Goal: Task Accomplishment & Management: Manage account settings

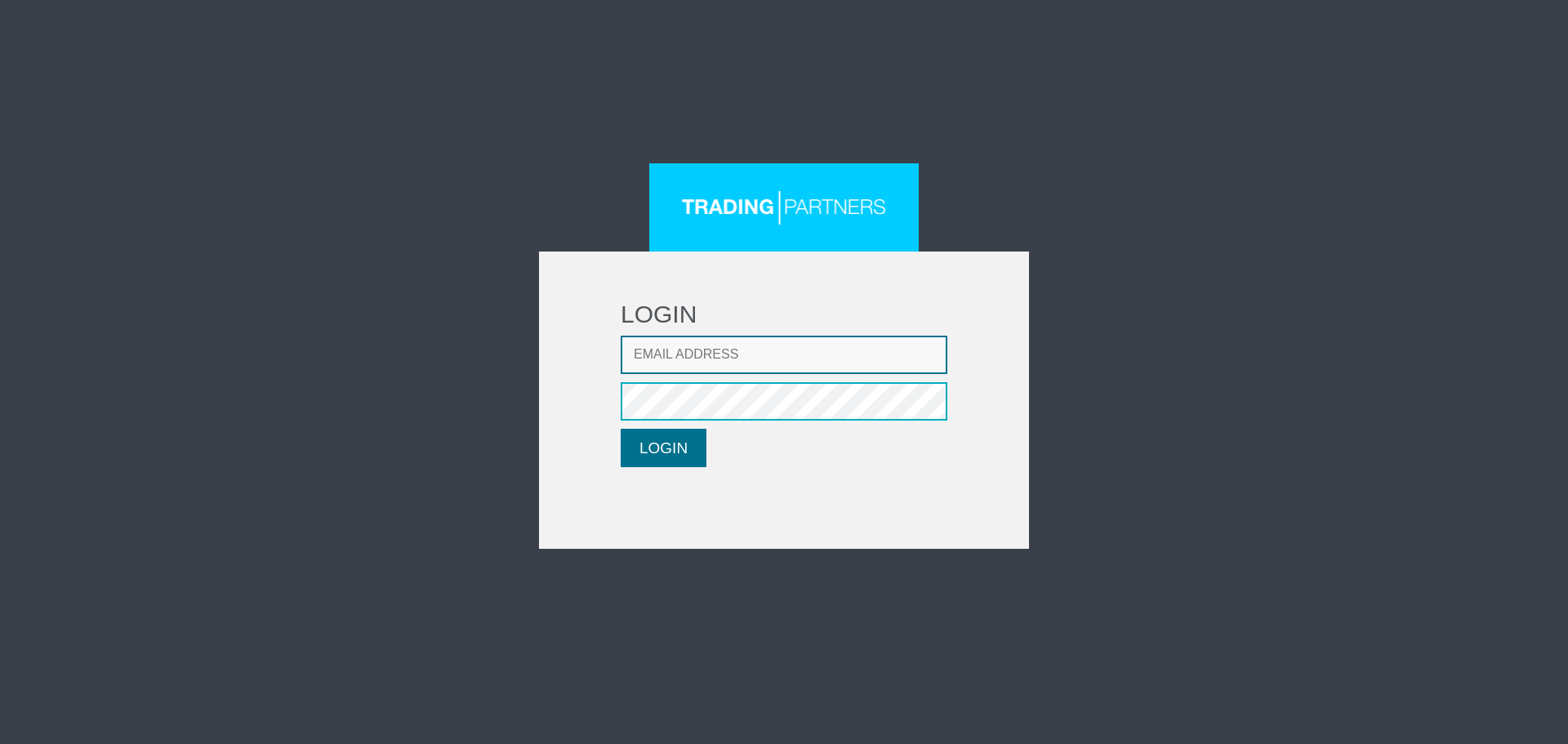
type input "[EMAIL_ADDRESS][DOMAIN_NAME]"
click at [667, 452] on button "LOGIN" at bounding box center [663, 448] width 86 height 38
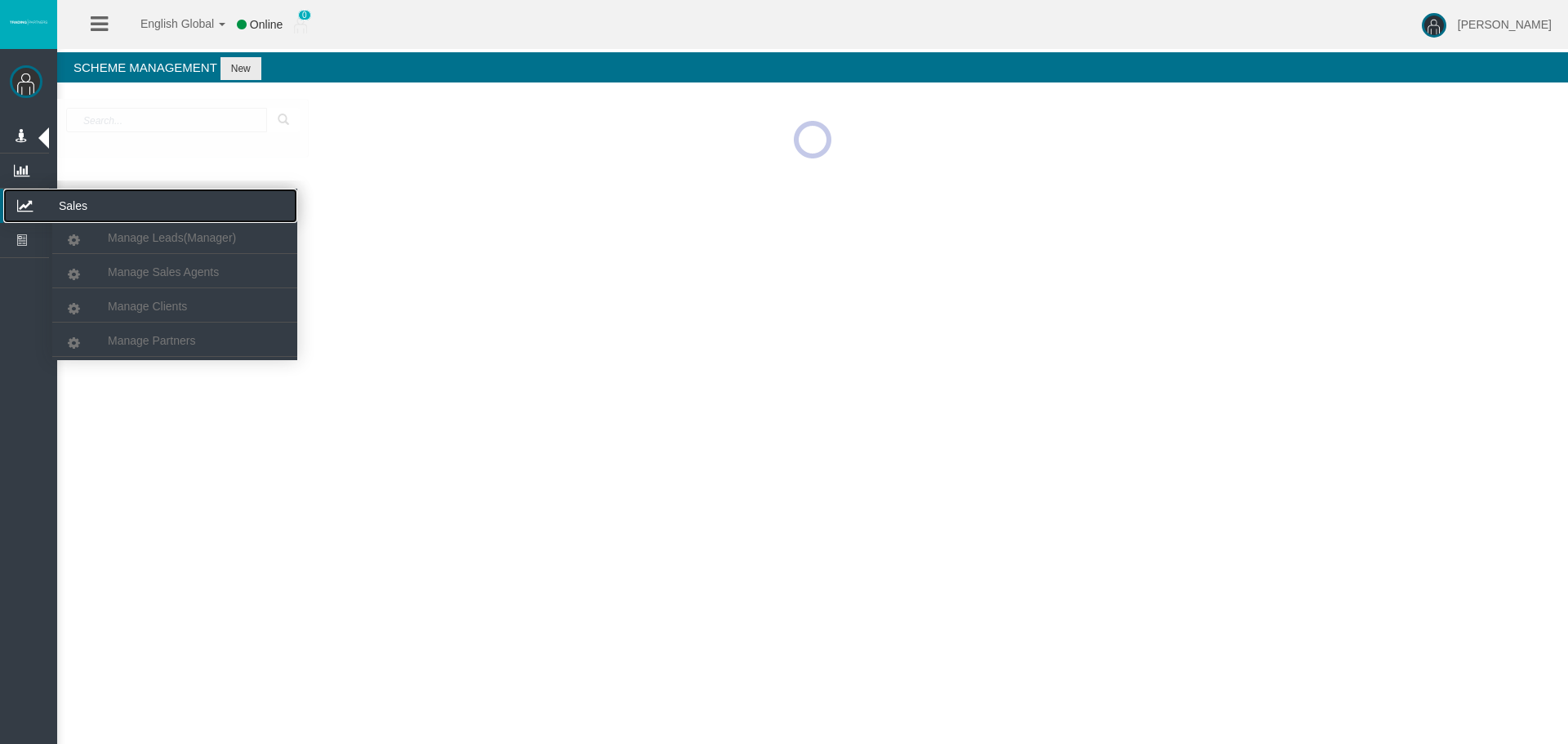
click at [17, 207] on icon at bounding box center [24, 206] width 43 height 34
click at [139, 307] on span "Manage Clients" at bounding box center [147, 306] width 79 height 13
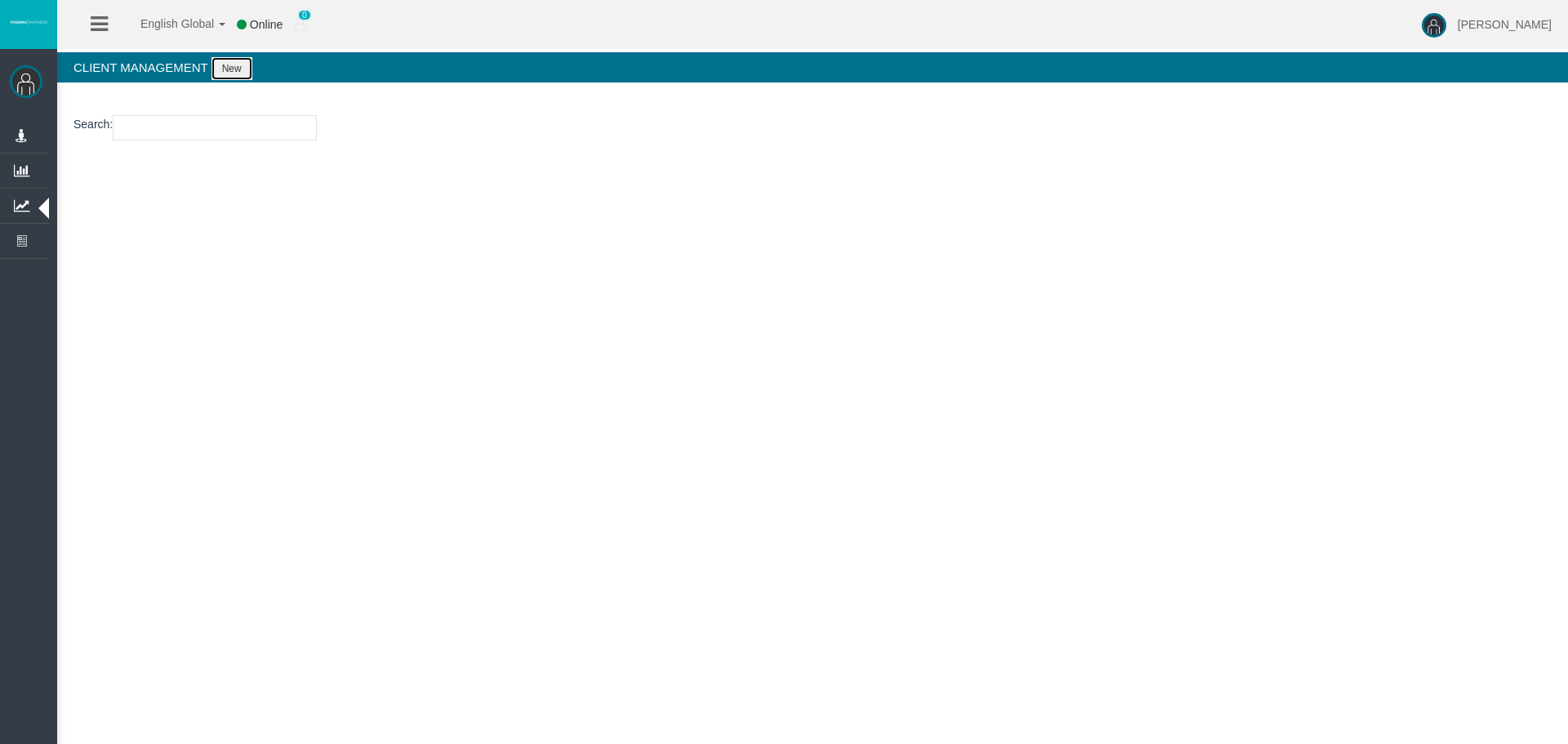
click at [236, 66] on button "New" at bounding box center [232, 69] width 41 height 23
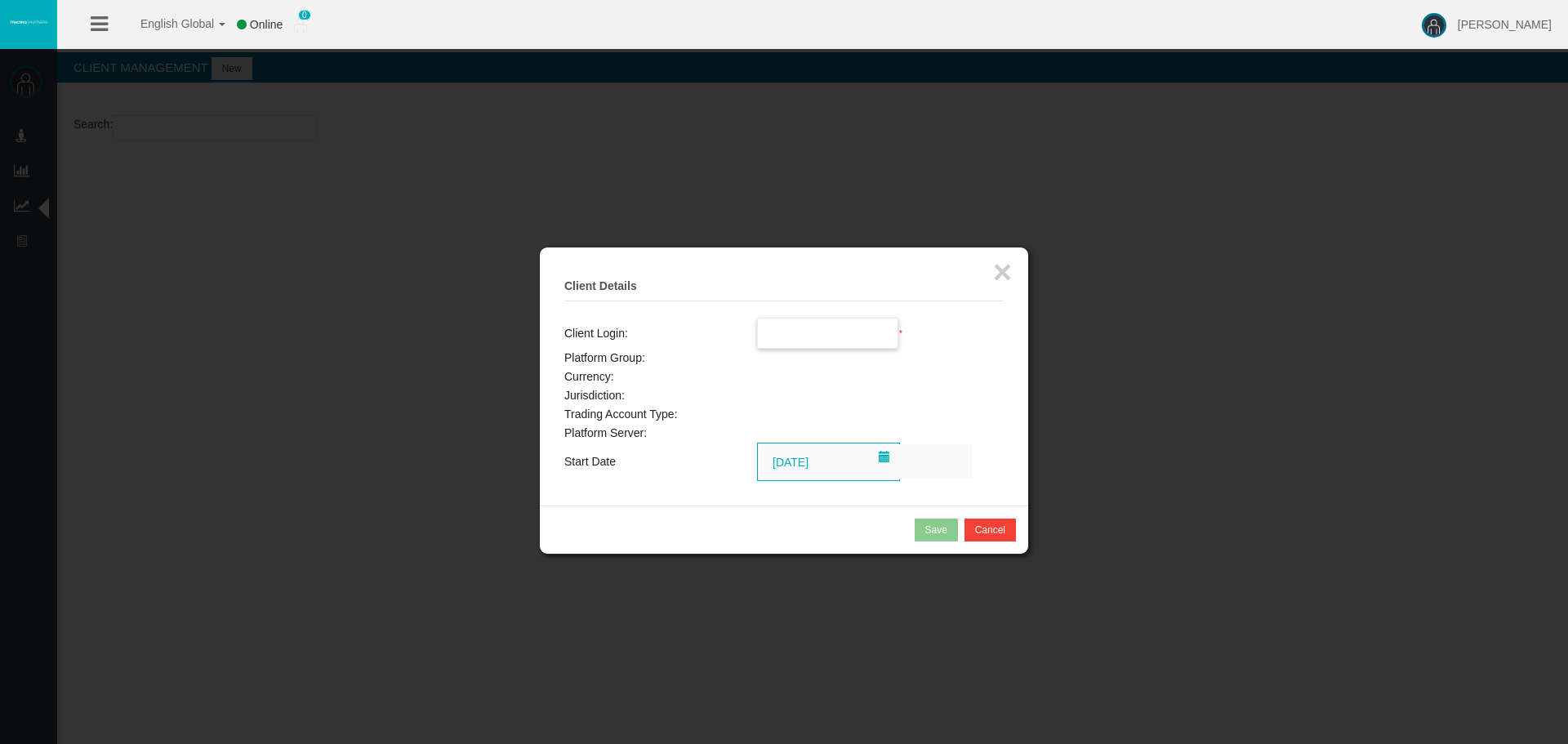
click at [836, 331] on input "text" at bounding box center [828, 333] width 140 height 29
paste input "15175399"
click at [811, 365] on span "15175399" at bounding box center [792, 363] width 51 height 13
type input "15175399"
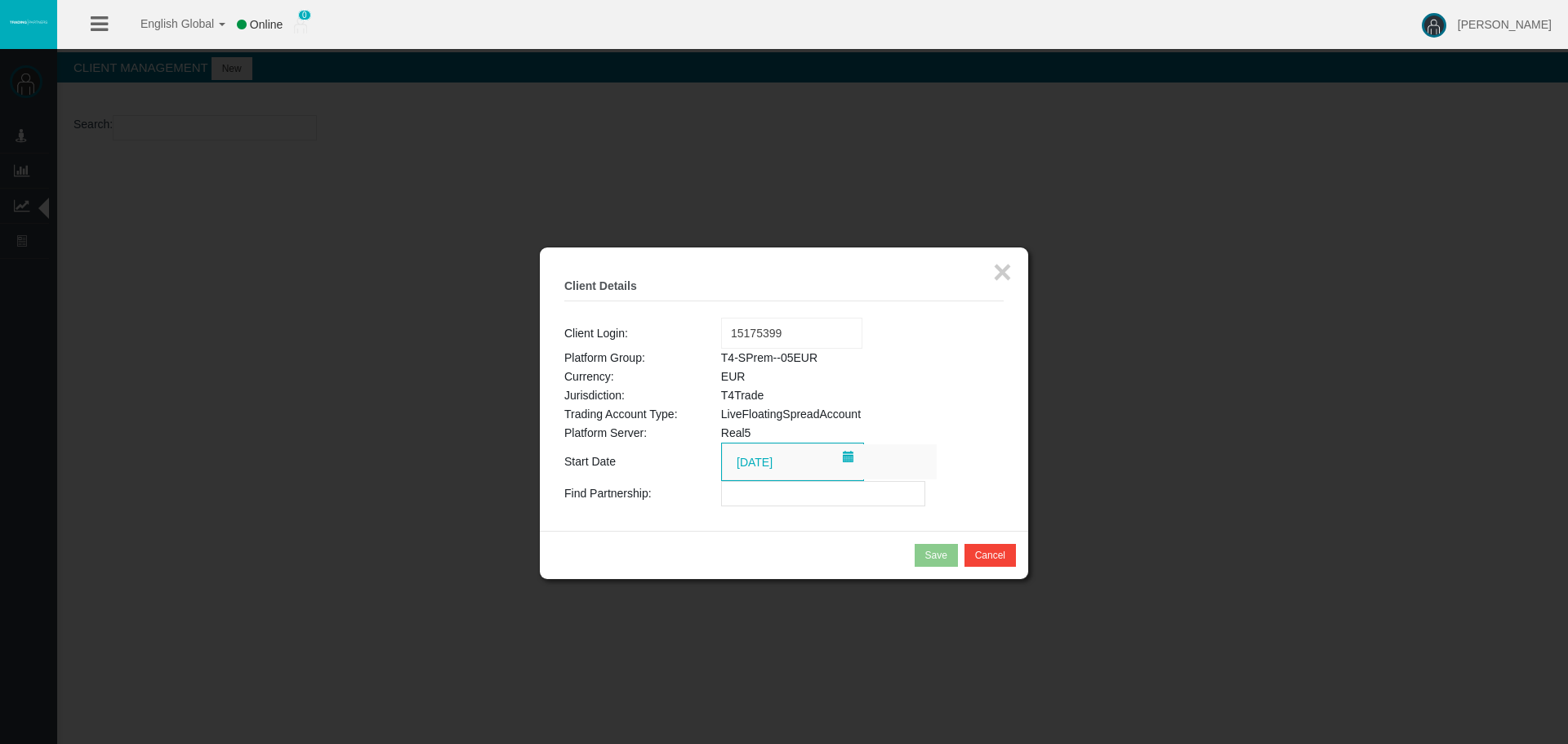
click at [771, 506] on input "text" at bounding box center [823, 493] width 204 height 25
paste input "IBw52r9"
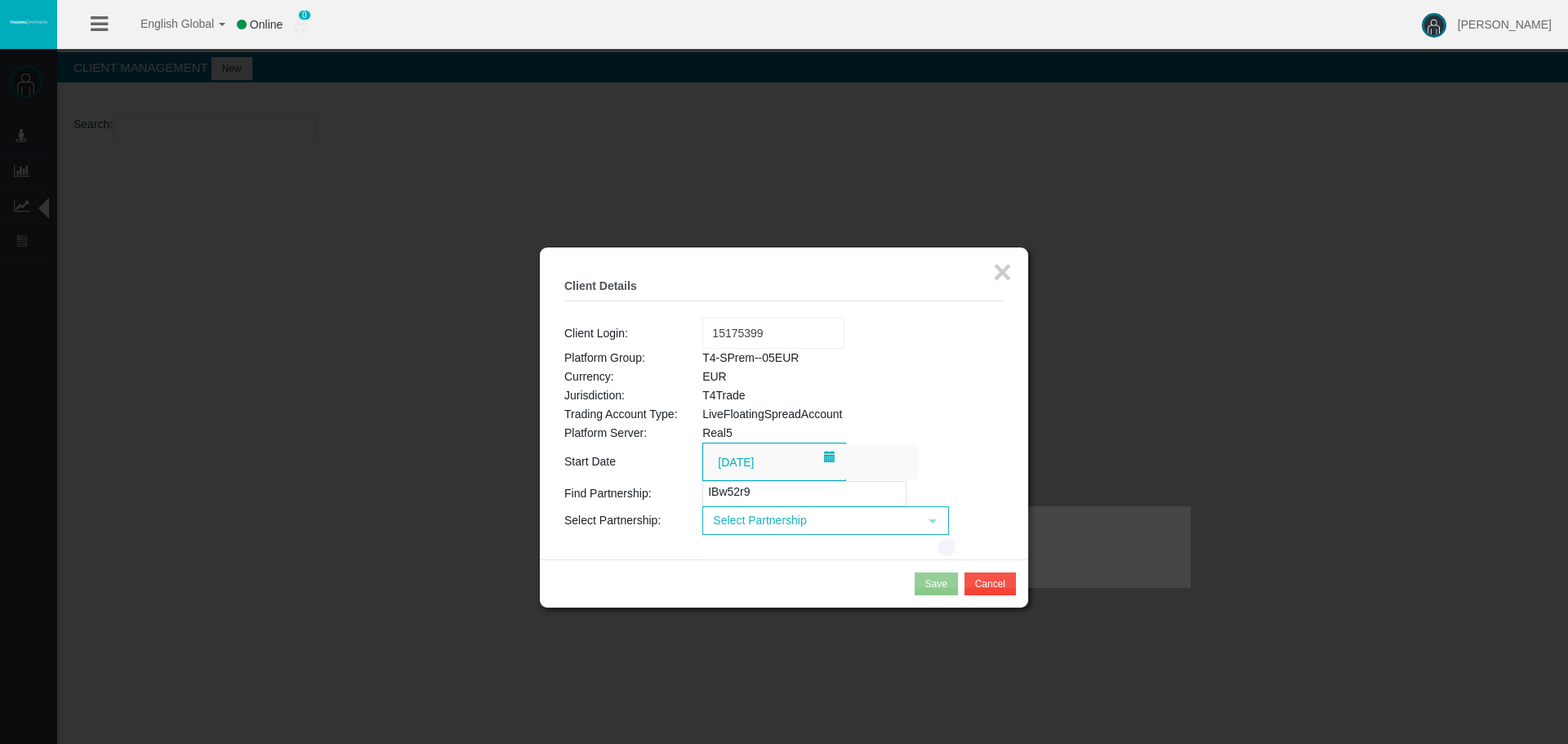
type input "IBw52r9"
click at [798, 523] on span "Select Partnership" at bounding box center [811, 520] width 214 height 25
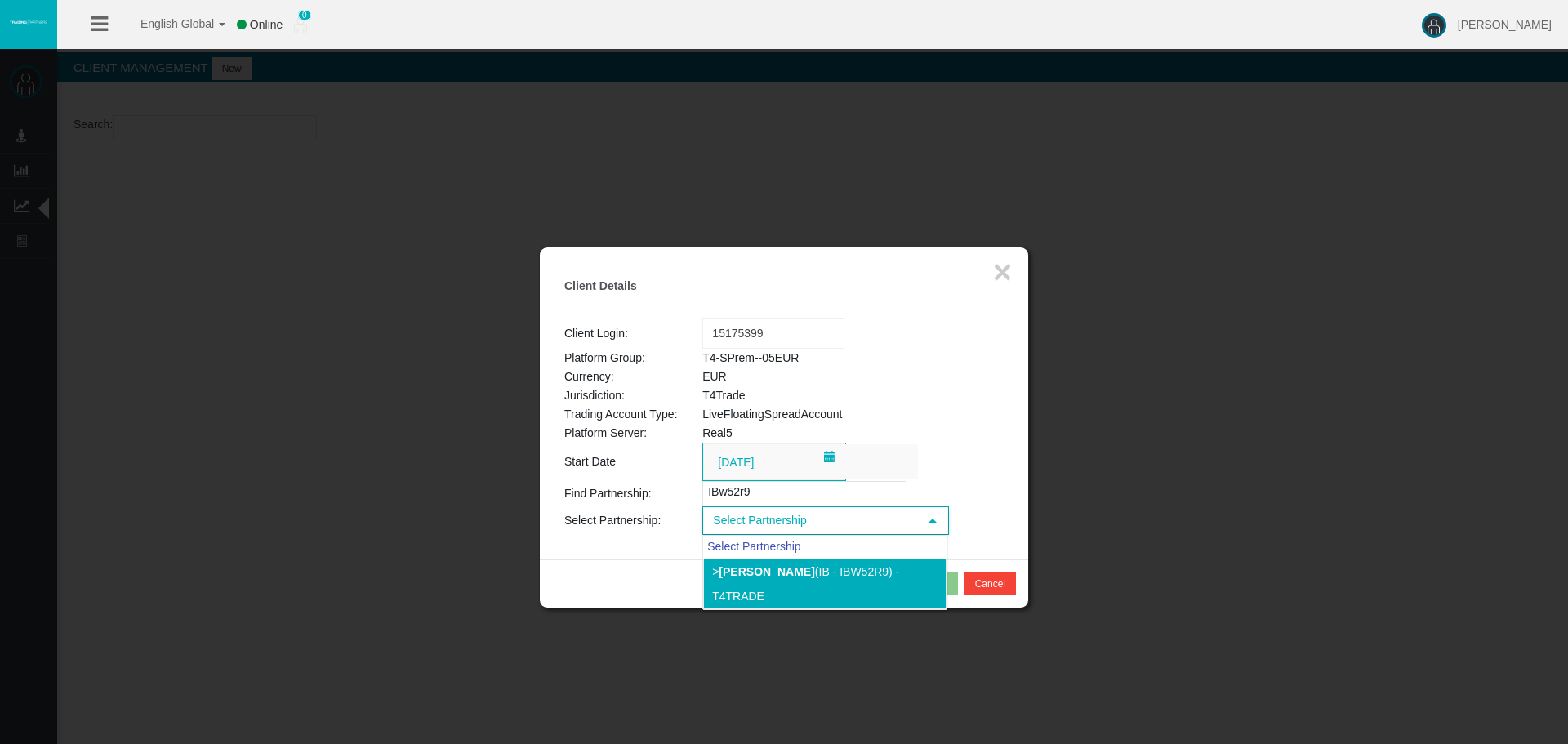
click at [783, 574] on b "Marc Sala" at bounding box center [766, 572] width 96 height 13
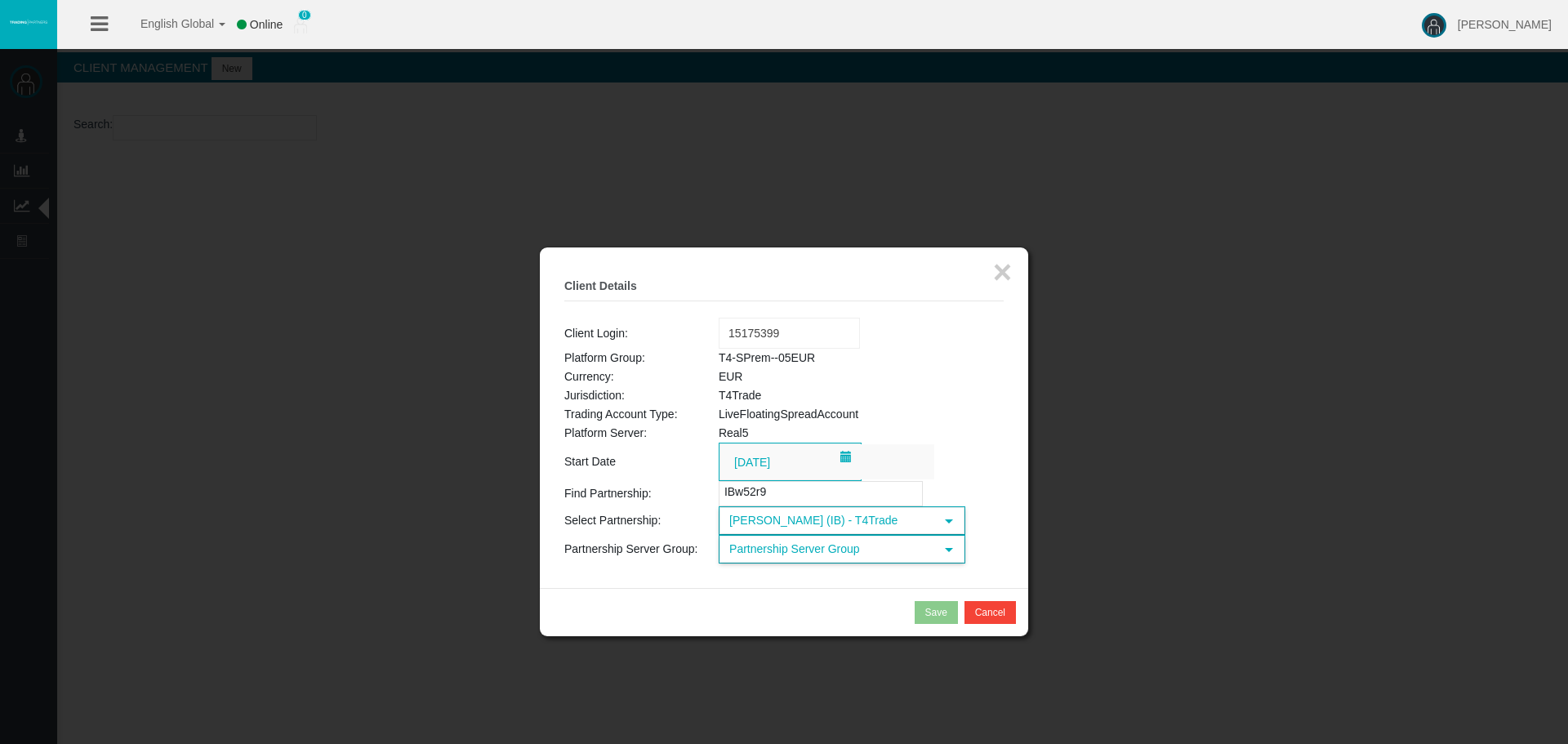
click at [835, 552] on span "Partnership Server Group" at bounding box center [827, 549] width 214 height 25
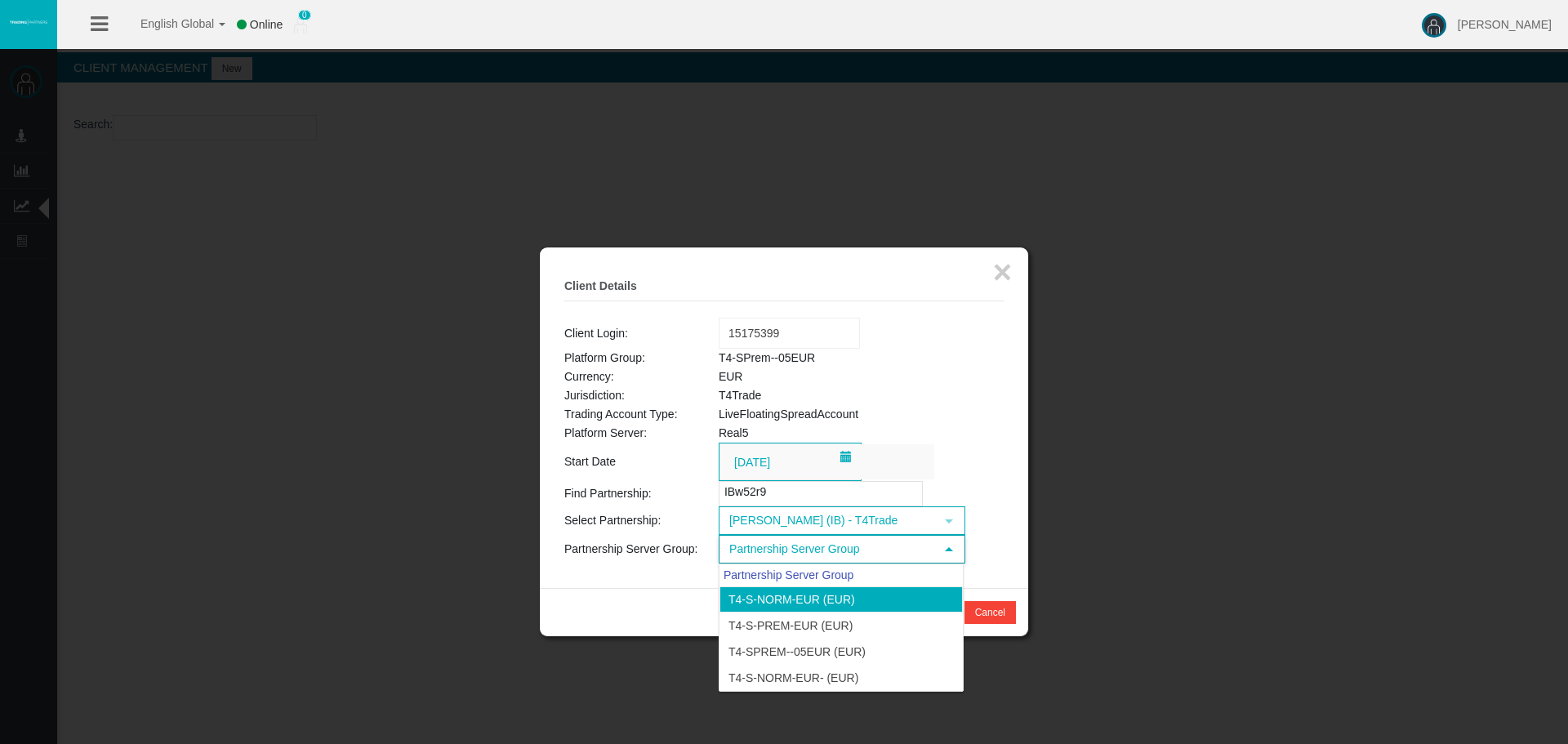
click at [814, 592] on li "T4-S-norm-EUR (EUR)" at bounding box center [841, 599] width 243 height 26
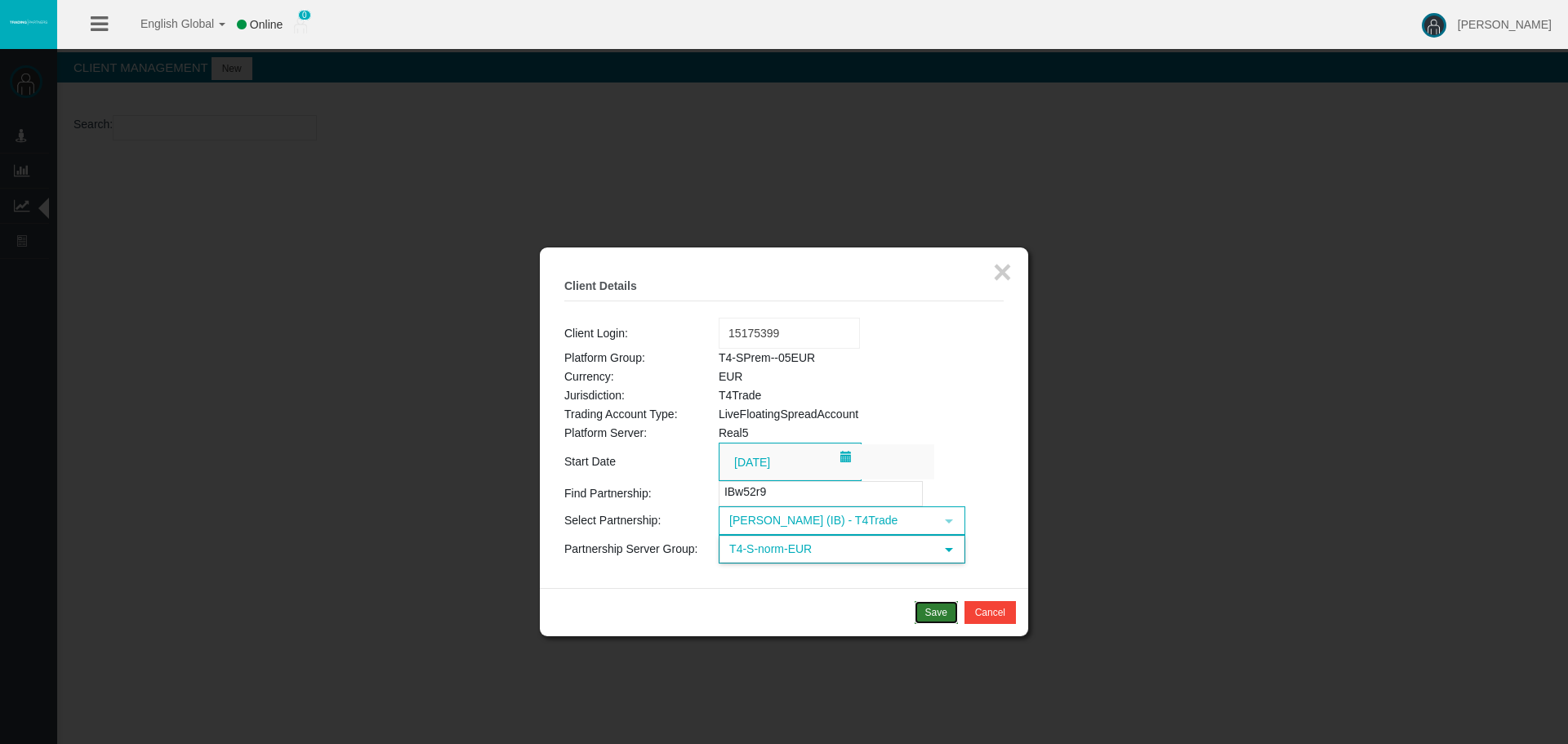
click at [921, 616] on button "Save" at bounding box center [936, 613] width 43 height 23
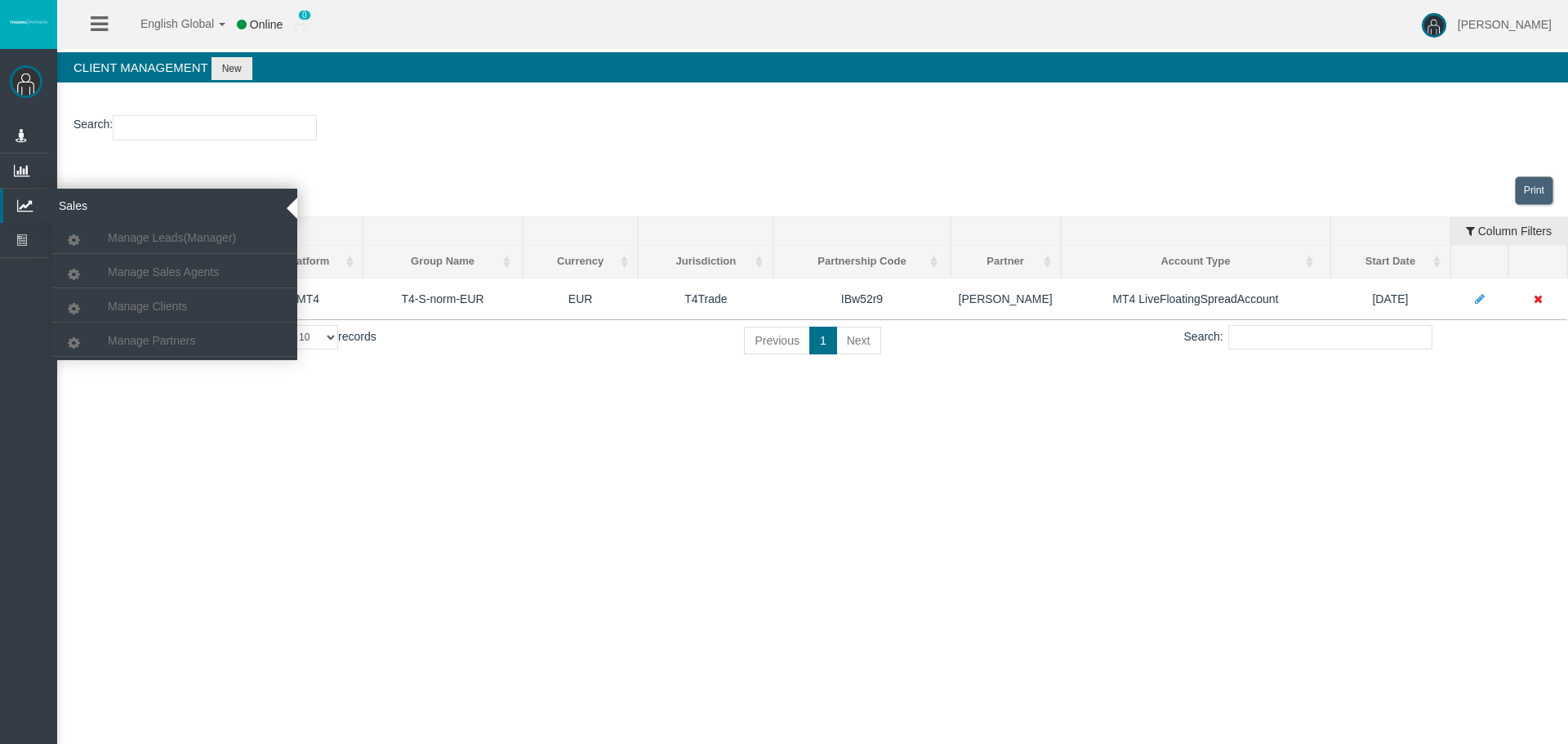
click at [38, 207] on icon at bounding box center [24, 206] width 43 height 34
click at [127, 336] on span "Manage Partners" at bounding box center [151, 341] width 87 height 13
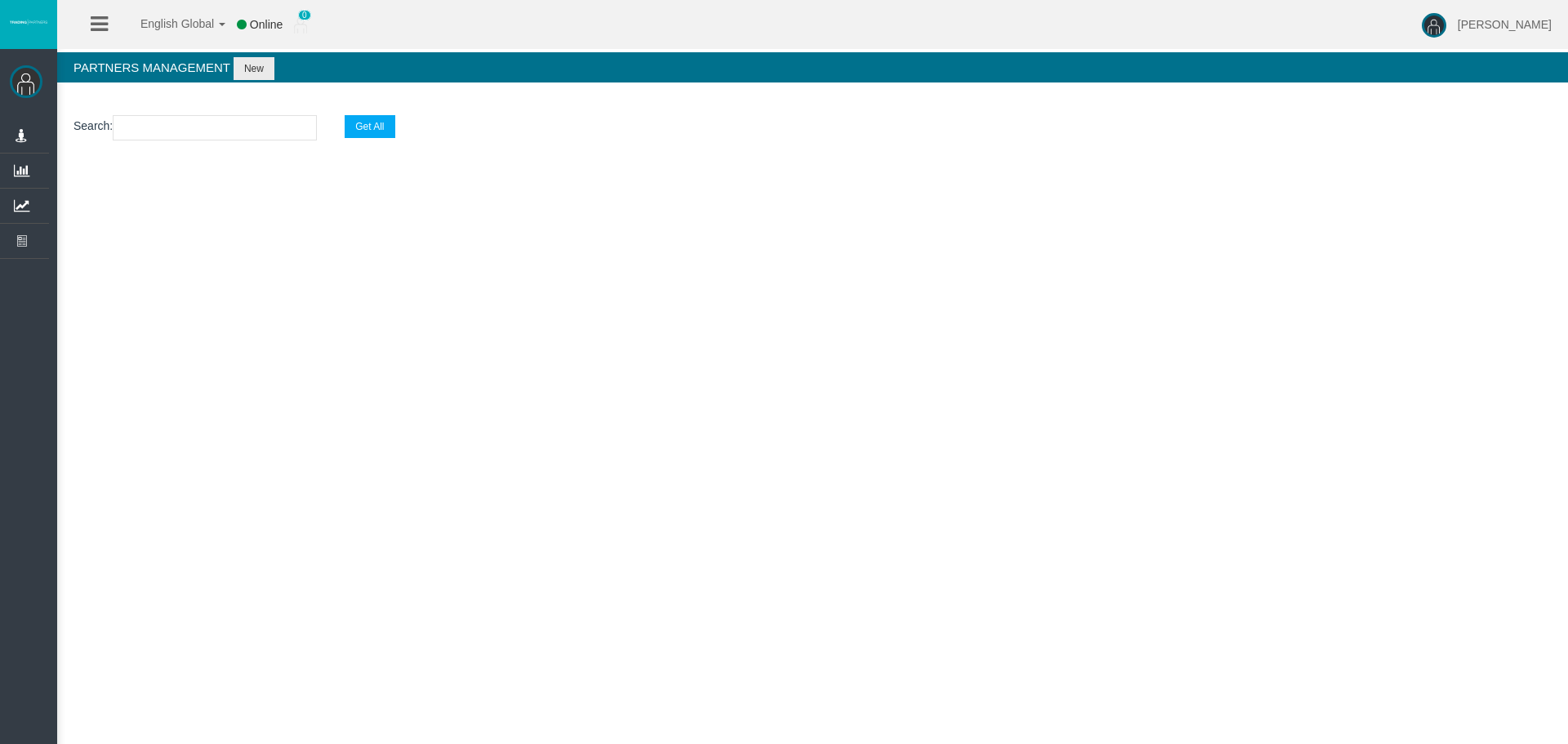
click at [169, 131] on input "text" at bounding box center [215, 127] width 204 height 25
paste input "IBhrbbj"
type input "IBhrbbj"
select select "25"
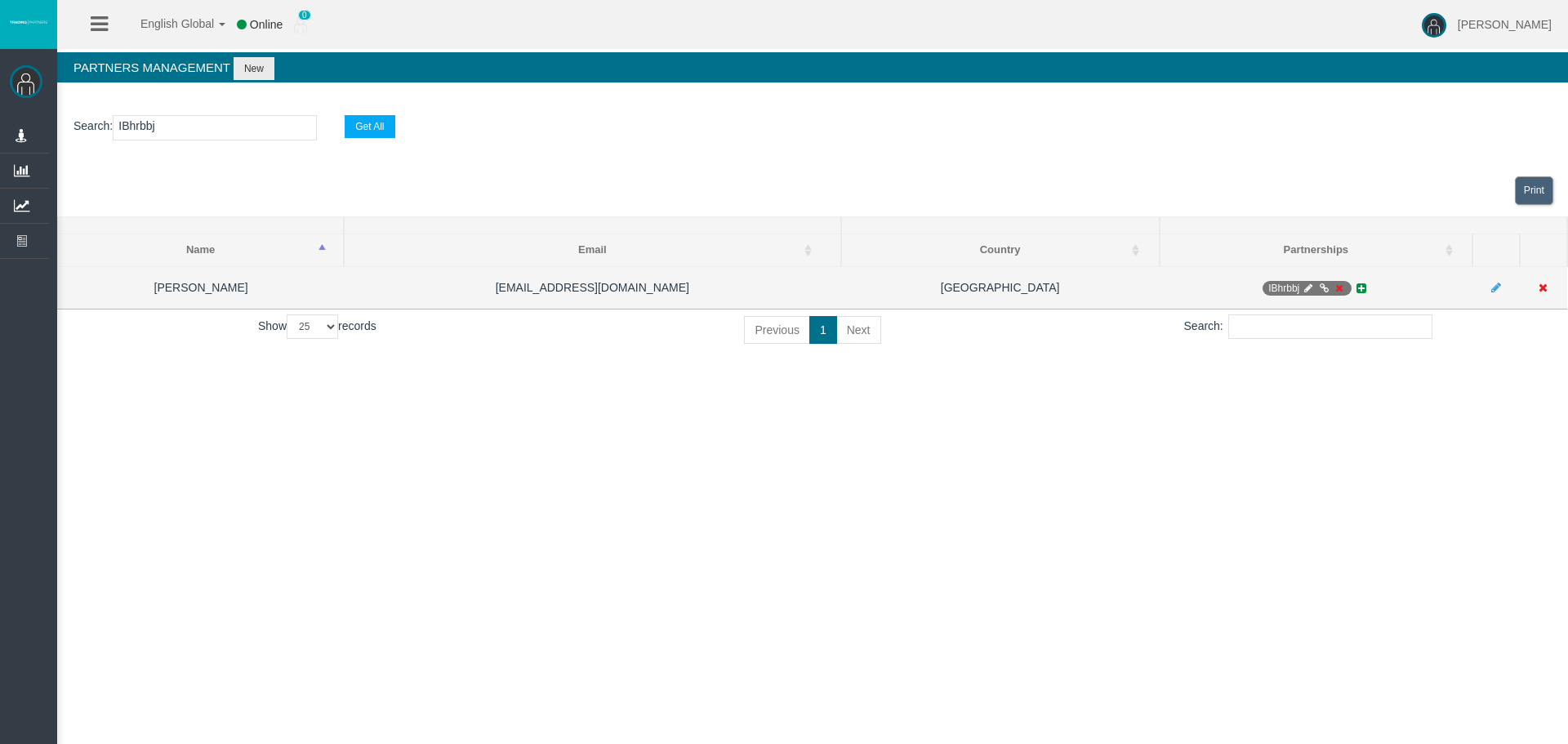
type input "IBhrbbj"
click at [1340, 285] on icon at bounding box center [1339, 288] width 12 height 10
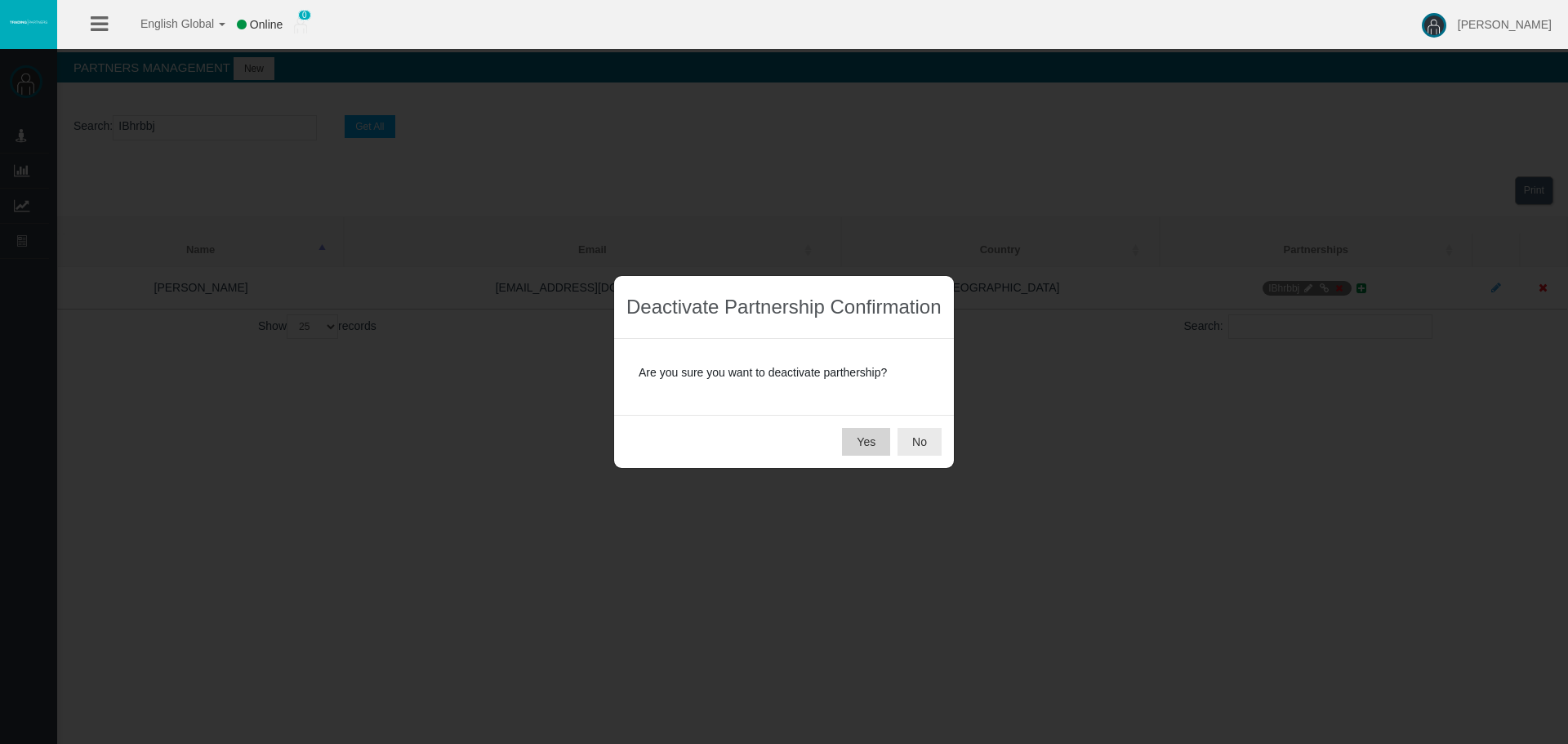
click at [866, 439] on button "Yes" at bounding box center [866, 442] width 48 height 28
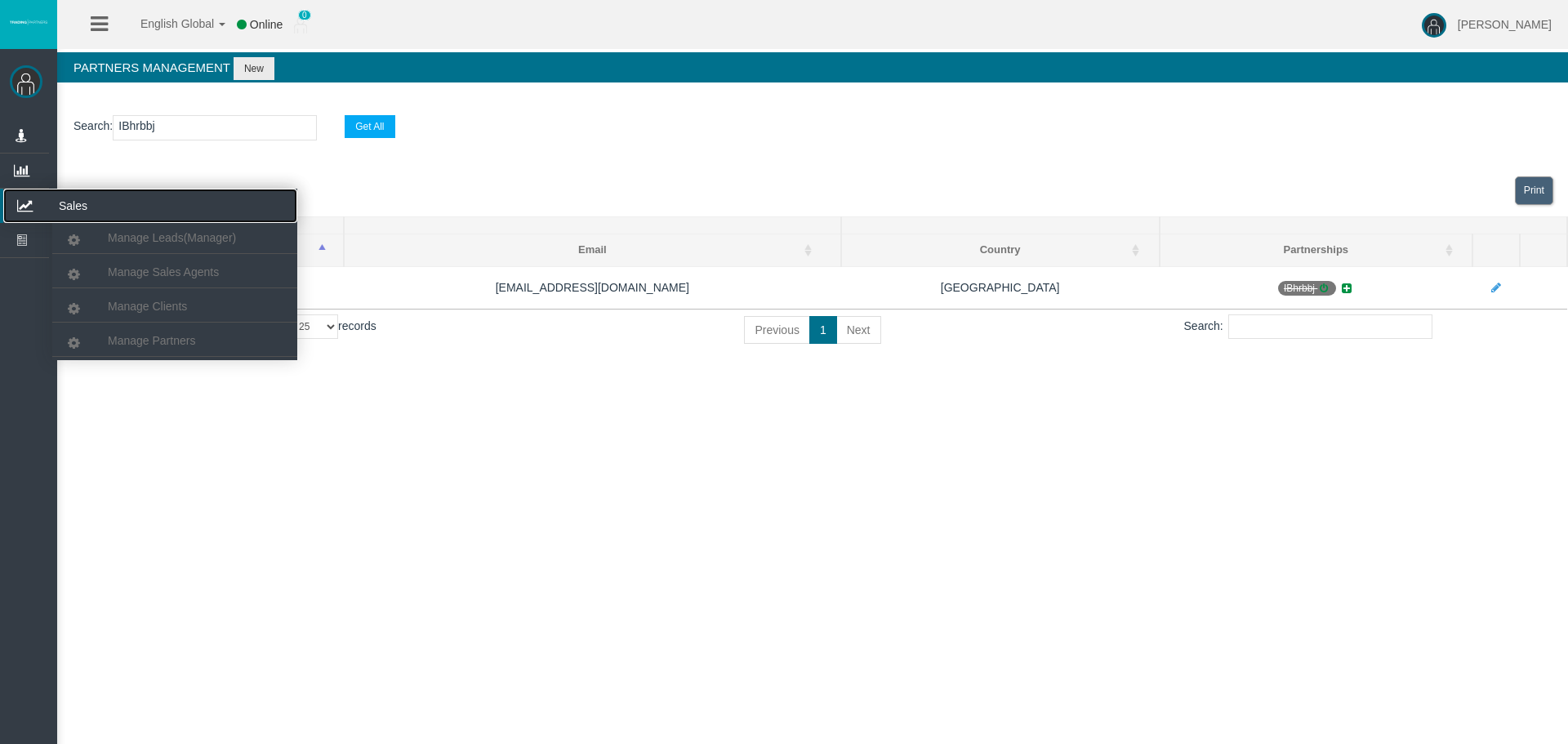
click at [31, 204] on icon at bounding box center [24, 206] width 43 height 34
click at [198, 302] on link "Manage Clients" at bounding box center [175, 306] width 245 height 29
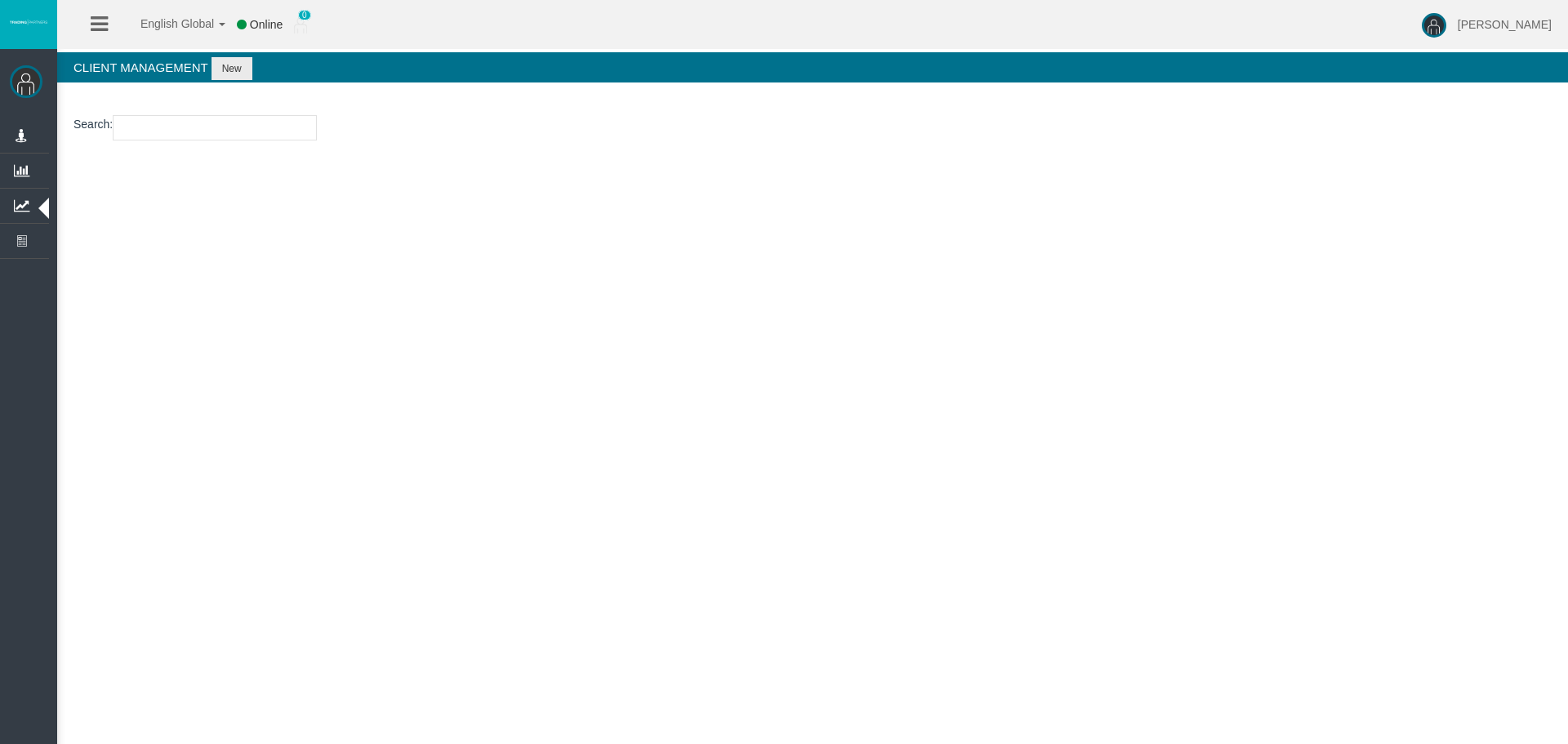
click at [187, 119] on input "number" at bounding box center [215, 127] width 204 height 25
paste input "13186579"
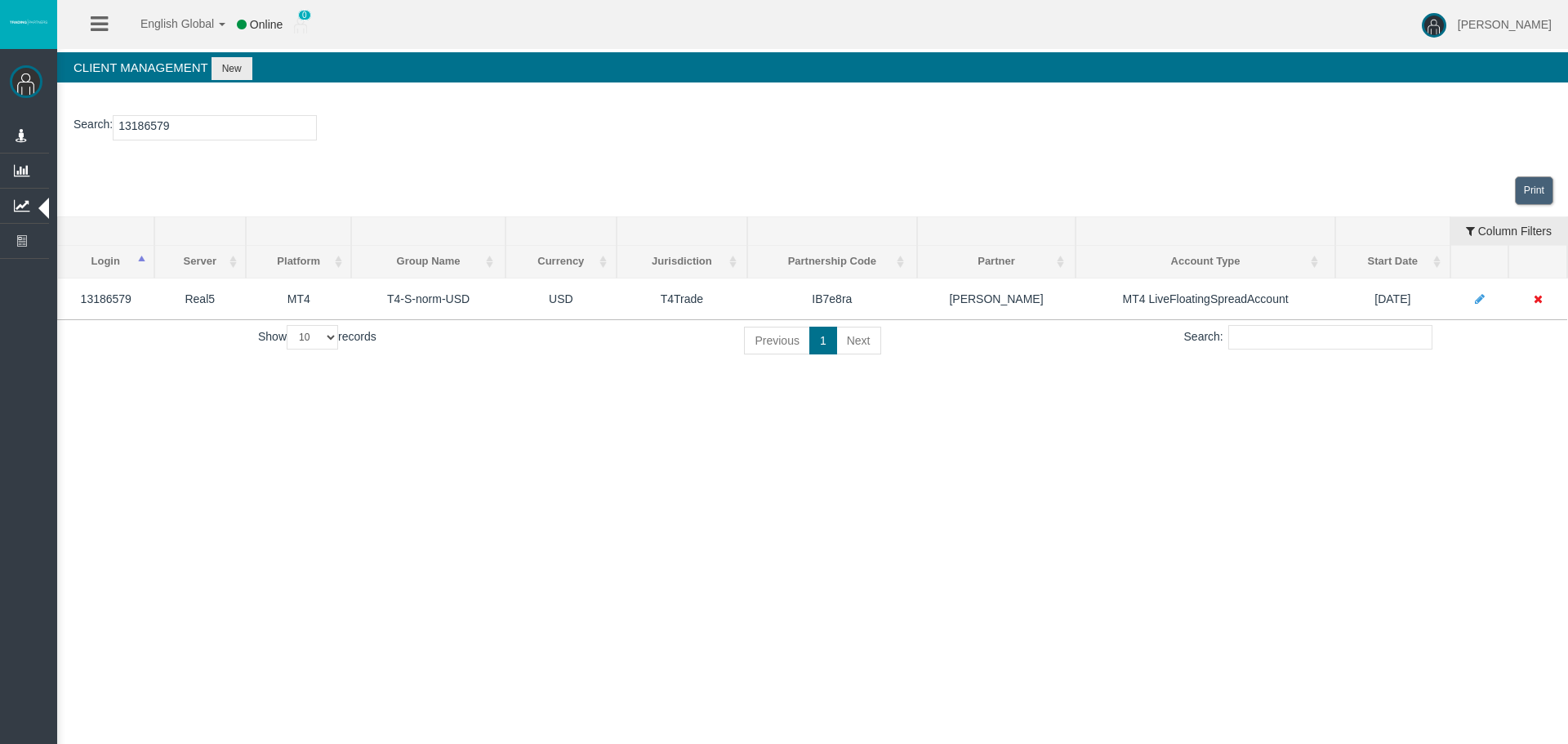
type input "13186579"
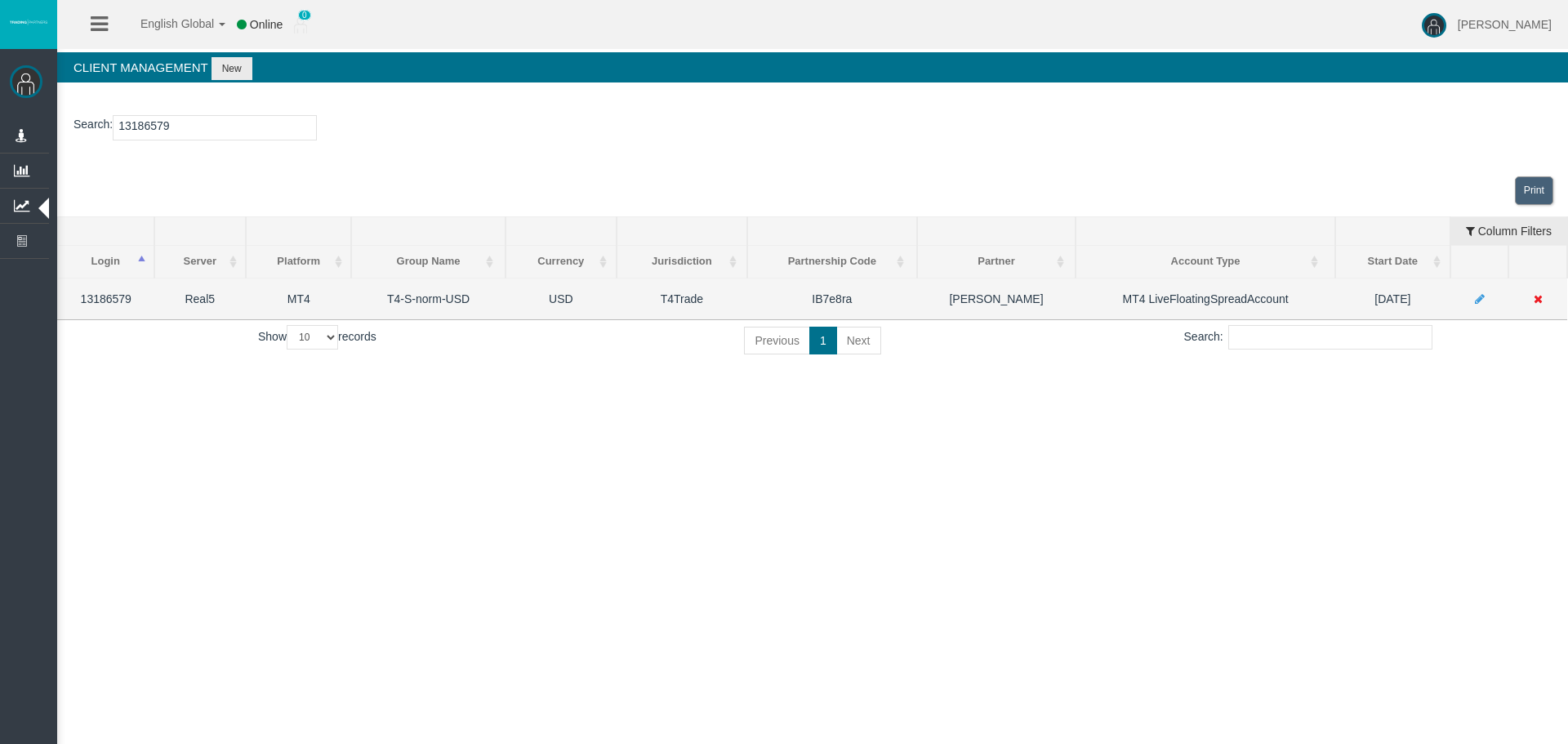
click at [1535, 299] on td at bounding box center [1538, 298] width 59 height 42
click at [1537, 302] on icon at bounding box center [1538, 299] width 9 height 11
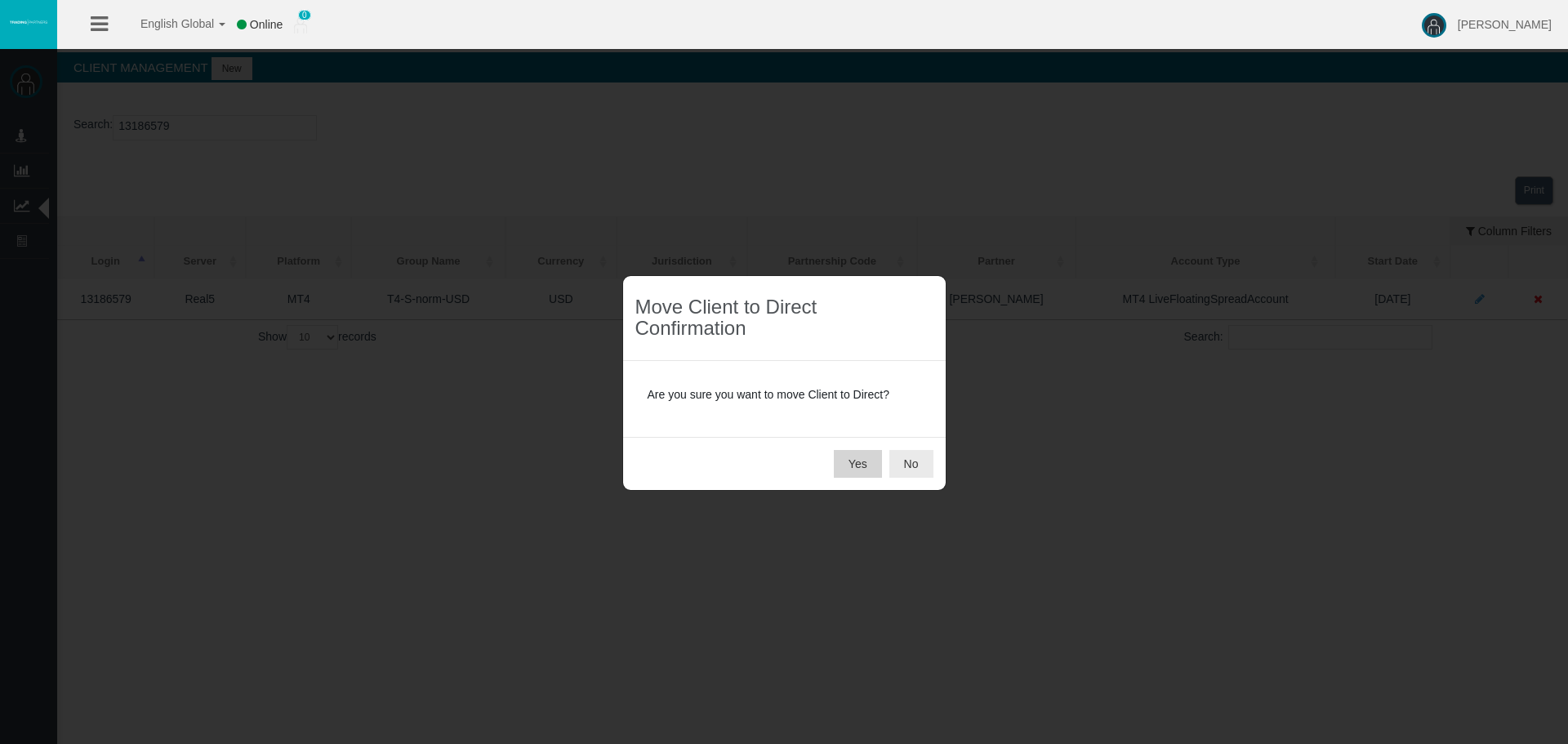
click at [856, 471] on button "Yes" at bounding box center [858, 464] width 48 height 28
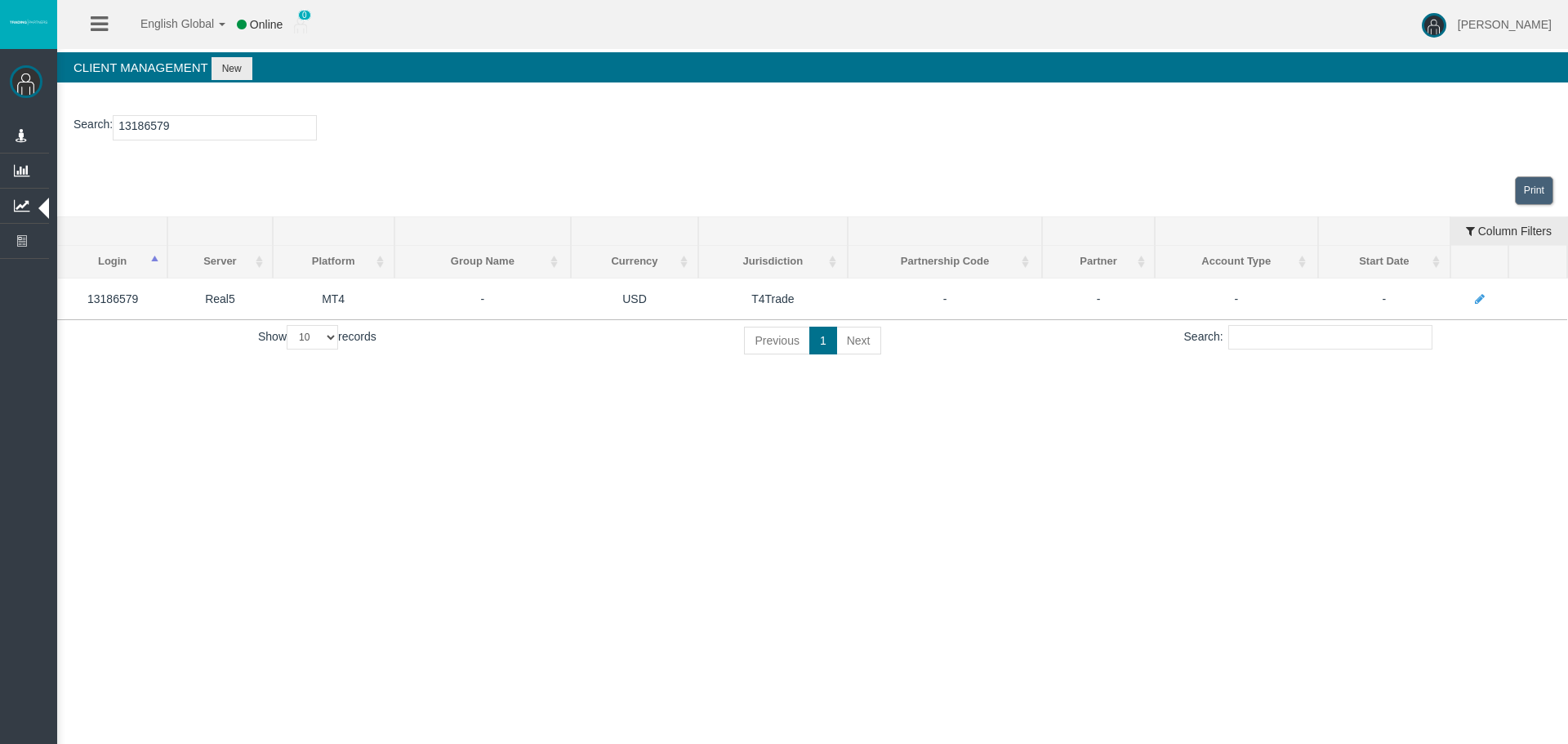
drag, startPoint x: 565, startPoint y: 592, endPoint x: 546, endPoint y: 572, distance: 27.6
click at [565, 592] on div "English Global 简体中文 English Global 日本語 한국어 Online 0 Chrystalla Rousou Help Log …" at bounding box center [784, 372] width 1568 height 744
